Goal: Task Accomplishment & Management: Use online tool/utility

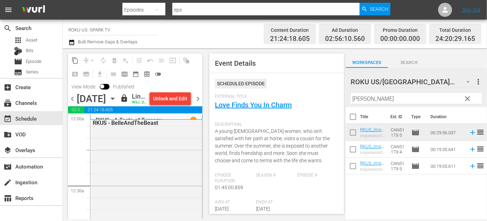
scroll to position [3374, 0]
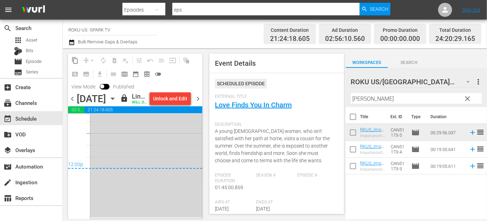
click at [117, 102] on icon "button" at bounding box center [113, 99] width 8 height 8
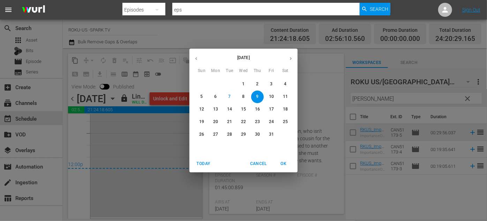
drag, startPoint x: 271, startPoint y: 95, endPoint x: 263, endPoint y: 96, distance: 8.1
click at [271, 94] on p "10" at bounding box center [271, 97] width 5 height 6
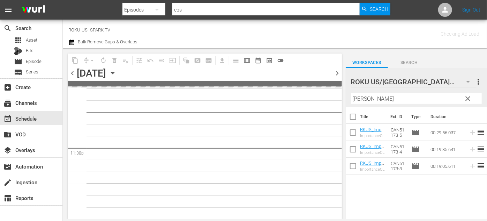
scroll to position [3286, 0]
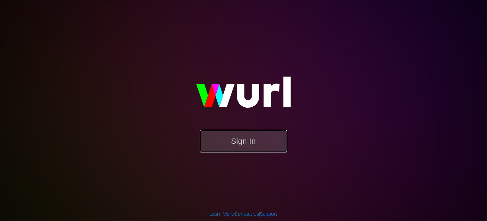
click at [234, 139] on button "Sign In" at bounding box center [243, 140] width 87 height 23
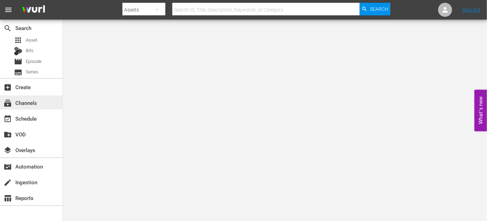
click at [40, 106] on div "subscriptions Channels" at bounding box center [31, 102] width 62 height 14
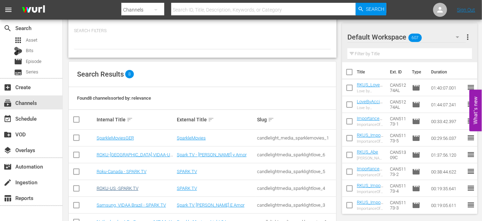
scroll to position [63, 0]
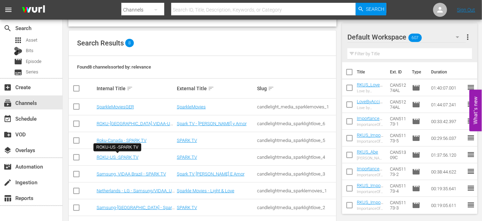
click at [121, 153] on td "ROKU-US -SPARK TV" at bounding box center [136, 157] width 80 height 17
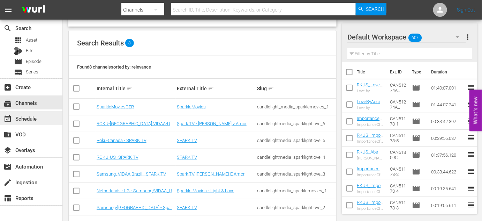
click at [28, 117] on div "event_available Schedule" at bounding box center [19, 117] width 39 height 6
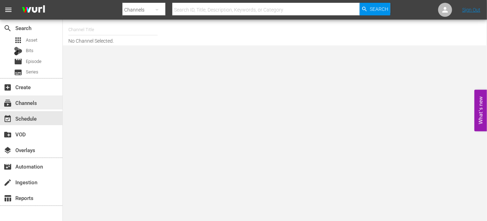
click at [27, 103] on div "subscriptions Channels" at bounding box center [19, 101] width 39 height 6
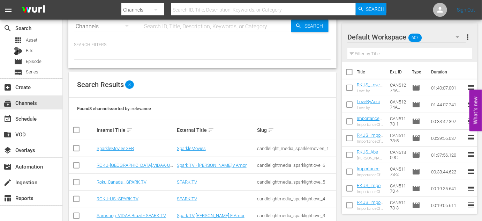
scroll to position [63, 0]
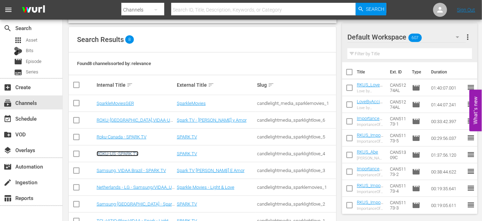
click at [112, 151] on link "ROKU-US -SPARK TV" at bounding box center [118, 153] width 42 height 5
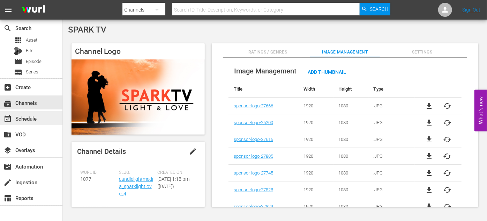
click at [29, 117] on div "event_available Schedule" at bounding box center [19, 117] width 39 height 6
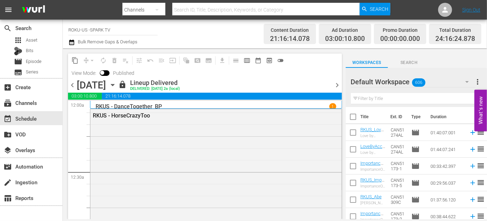
click at [117, 84] on icon "button" at bounding box center [113, 85] width 8 height 8
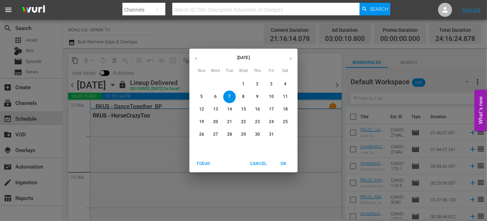
click at [273, 98] on p "10" at bounding box center [271, 97] width 5 height 6
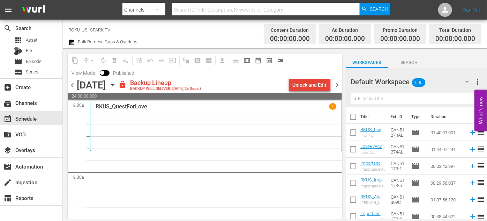
click at [320, 84] on div "Unlock and Edit" at bounding box center [310, 85] width 34 height 13
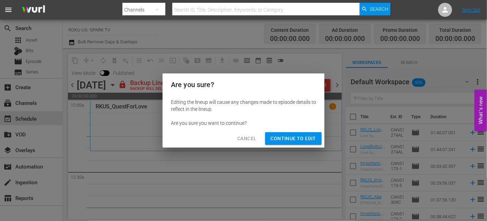
click at [280, 138] on span "Continue to Edit" at bounding box center [293, 138] width 45 height 9
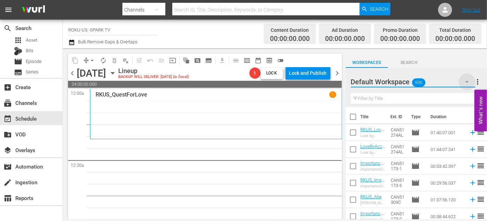
click at [467, 81] on icon "button" at bounding box center [467, 82] width 3 height 2
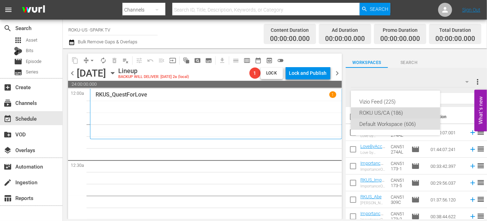
click at [375, 111] on div "ROKU US/CA (186)" at bounding box center [395, 112] width 73 height 11
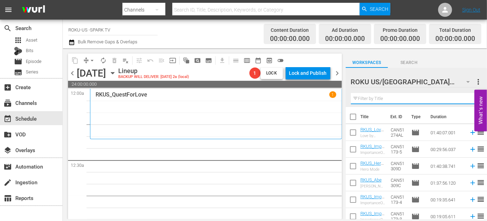
click at [381, 96] on input "text" at bounding box center [416, 98] width 131 height 11
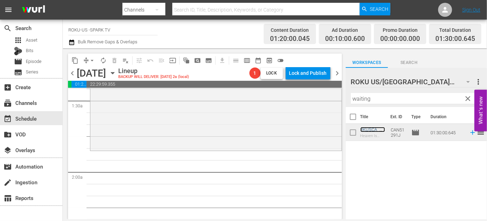
scroll to position [222, 0]
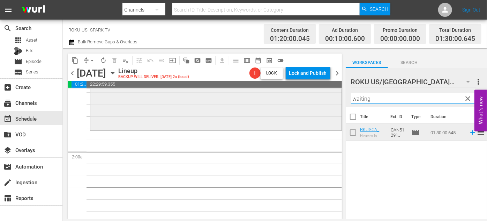
drag, startPoint x: 374, startPoint y: 96, endPoint x: 310, endPoint y: 101, distance: 64.7
click at [310, 101] on div "content_copy compress arrow_drop_down autorenew_outlined delete_forever_outline…" at bounding box center [275, 133] width 424 height 171
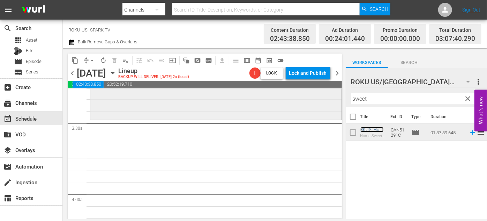
scroll to position [476, 0]
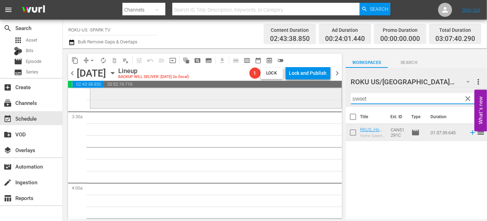
drag, startPoint x: 377, startPoint y: 96, endPoint x: 306, endPoint y: 98, distance: 71.3
click at [306, 98] on div "content_copy compress arrow_drop_down autorenew_outlined delete_forever_outline…" at bounding box center [275, 133] width 424 height 171
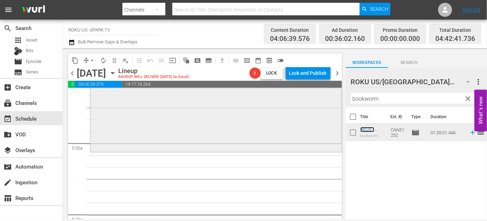
scroll to position [666, 0]
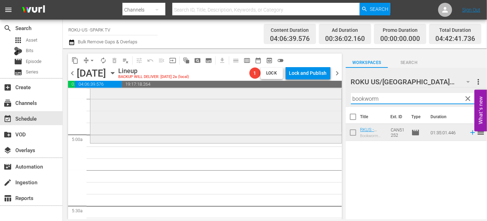
drag, startPoint x: 390, startPoint y: 100, endPoint x: 314, endPoint y: 102, distance: 75.7
click at [314, 102] on div "content_copy compress arrow_drop_down autorenew_outlined delete_forever_outline…" at bounding box center [275, 133] width 424 height 171
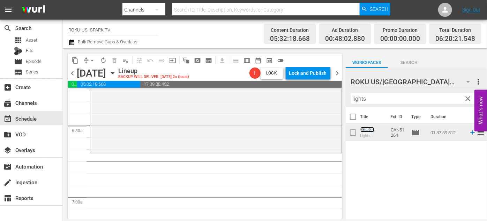
scroll to position [888, 0]
drag, startPoint x: 349, startPoint y: 94, endPoint x: 309, endPoint y: 94, distance: 40.1
click at [309, 94] on div "content_copy compress arrow_drop_down autorenew_outlined delete_forever_outline…" at bounding box center [275, 133] width 424 height 171
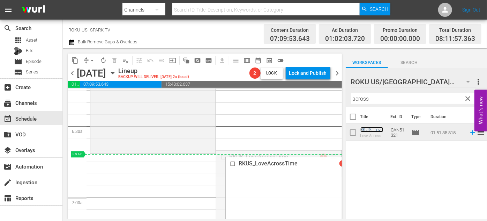
drag, startPoint x: 330, startPoint y: 156, endPoint x: 329, endPoint y: 159, distance: 3.6
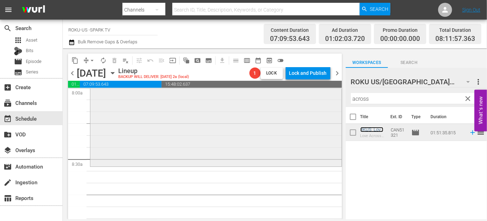
scroll to position [1142, 0]
drag, startPoint x: 381, startPoint y: 98, endPoint x: 332, endPoint y: 99, distance: 48.5
click at [332, 99] on div "content_copy compress arrow_drop_down autorenew_outlined delete_forever_outline…" at bounding box center [275, 133] width 424 height 171
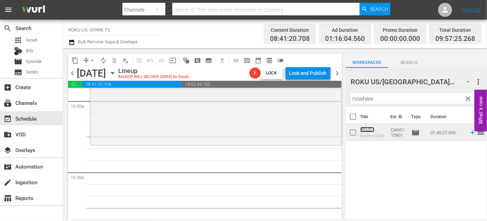
scroll to position [1427, 0]
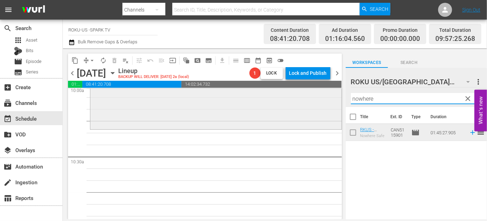
drag, startPoint x: 381, startPoint y: 99, endPoint x: 318, endPoint y: 96, distance: 63.2
click at [318, 96] on div "content_copy compress arrow_drop_down autorenew_outlined delete_forever_outline…" at bounding box center [275, 133] width 424 height 171
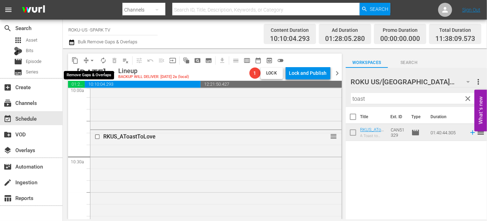
click at [90, 58] on span "arrow_drop_down" at bounding box center [92, 60] width 7 height 7
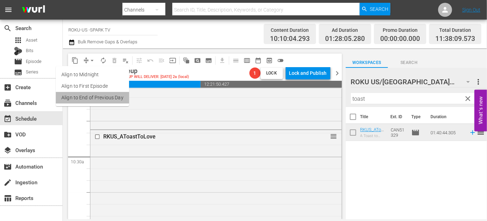
click at [94, 96] on li "Align to End of Previous Day" at bounding box center [92, 98] width 73 height 12
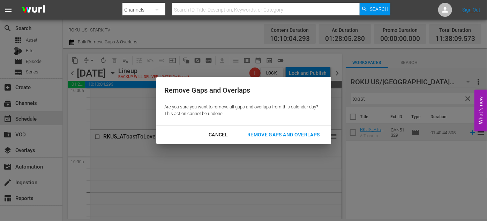
click at [282, 134] on div "Remove Gaps and Overlaps" at bounding box center [283, 134] width 83 height 9
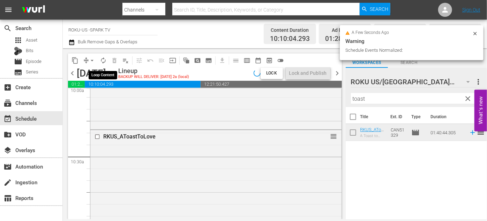
click at [104, 61] on span "autorenew_outlined" at bounding box center [103, 60] width 7 height 7
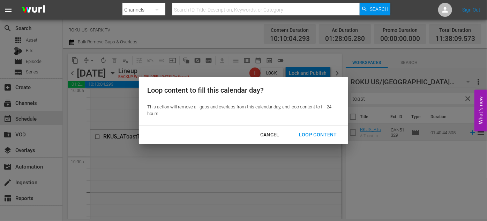
click at [319, 133] on div "Loop Content" at bounding box center [318, 134] width 49 height 9
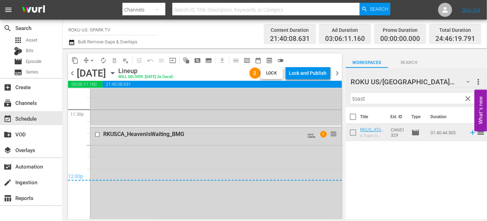
scroll to position [3331, 0]
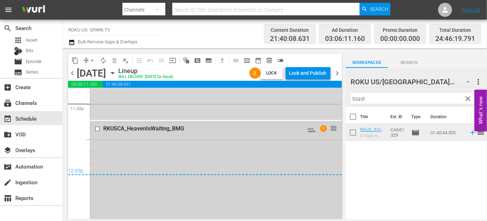
click at [97, 126] on input "checkbox" at bounding box center [98, 129] width 7 height 6
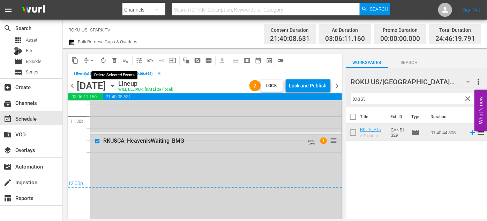
click at [115, 57] on span "delete_forever_outlined" at bounding box center [114, 60] width 7 height 7
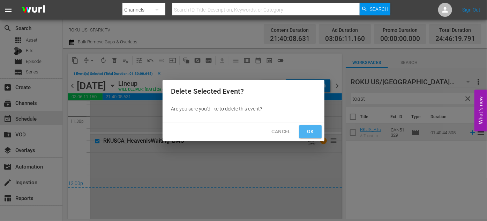
click at [308, 129] on span "Ok" at bounding box center [310, 131] width 11 height 9
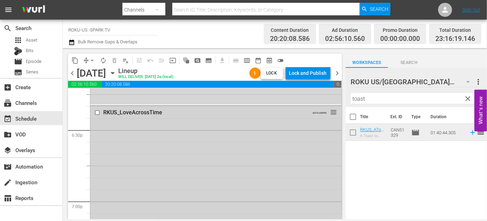
scroll to position [2589, 0]
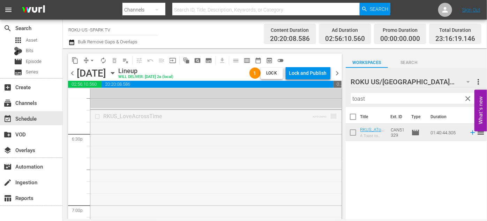
drag, startPoint x: 330, startPoint y: 115, endPoint x: 300, endPoint y: 206, distance: 95.8
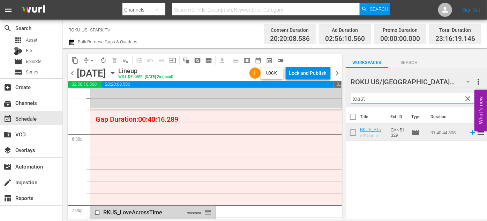
drag, startPoint x: 374, startPoint y: 96, endPoint x: 351, endPoint y: 98, distance: 23.1
click at [351, 98] on input "toast" at bounding box center [416, 98] width 131 height 11
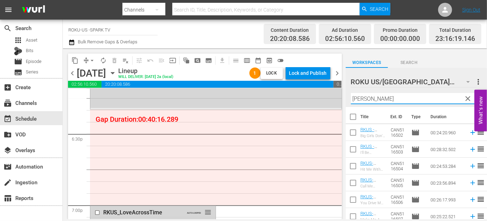
type input "[PERSON_NAME]"
click at [345, 97] on div "content_copy compress arrow_drop_down autorenew_outlined delete_forever_outline…" at bounding box center [204, 133] width 283 height 171
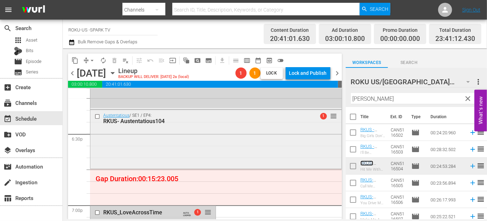
scroll to position [2653, 0]
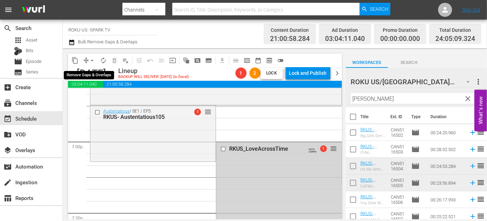
click at [94, 57] on span "arrow_drop_down" at bounding box center [92, 60] width 7 height 7
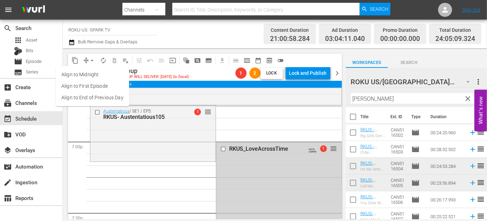
click at [113, 97] on li "Align to End of Previous Day" at bounding box center [92, 98] width 73 height 12
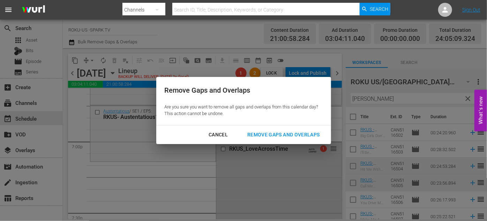
click at [281, 132] on div "Remove Gaps and Overlaps" at bounding box center [283, 134] width 83 height 9
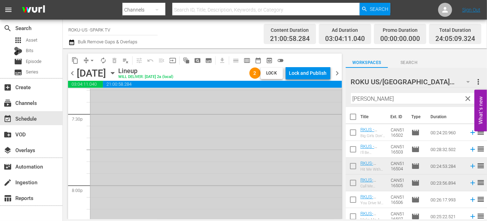
scroll to position [2715, 0]
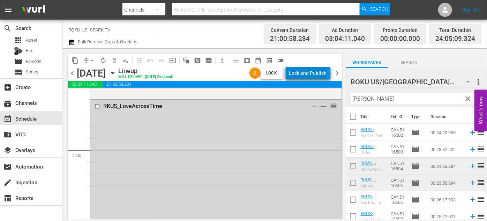
click at [309, 70] on div "Lock and Publish" at bounding box center [308, 73] width 38 height 13
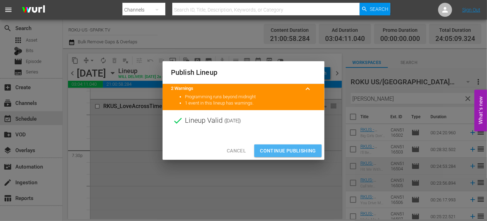
click at [304, 150] on span "Continue Publishing" at bounding box center [288, 150] width 56 height 9
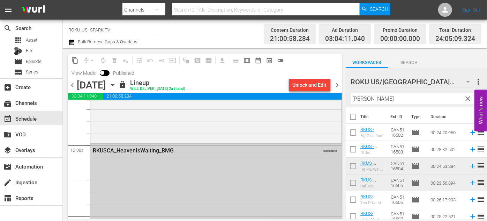
scroll to position [1648, 0]
